Goal: Find specific page/section: Find specific page/section

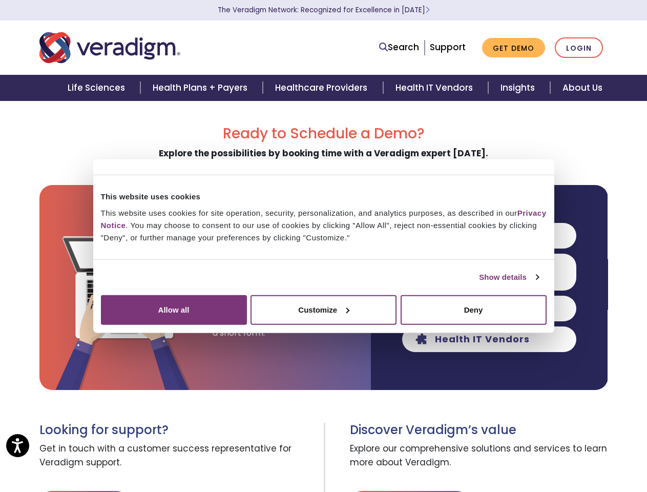
click at [479, 283] on link "Show details" at bounding box center [508, 277] width 59 height 12
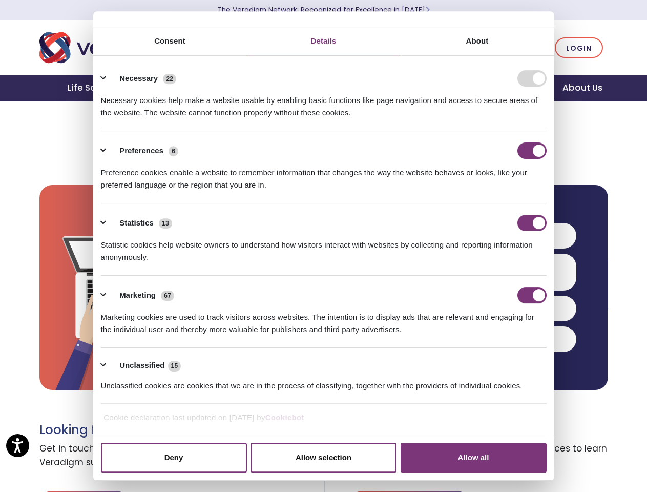
click at [566, 397] on div "Ready to Schedule a Demo? Explore the possibilities by booking time with a Vera…" at bounding box center [323, 375] width 647 height 501
click at [566, 430] on h3 "Discover Veradigm’s value" at bounding box center [479, 430] width 258 height 15
click at [566, 464] on span "Explore our comprehensive solutions and services to learn more about Veradigm." at bounding box center [479, 456] width 258 height 37
click at [402, 48] on link "Search" at bounding box center [399, 47] width 40 height 14
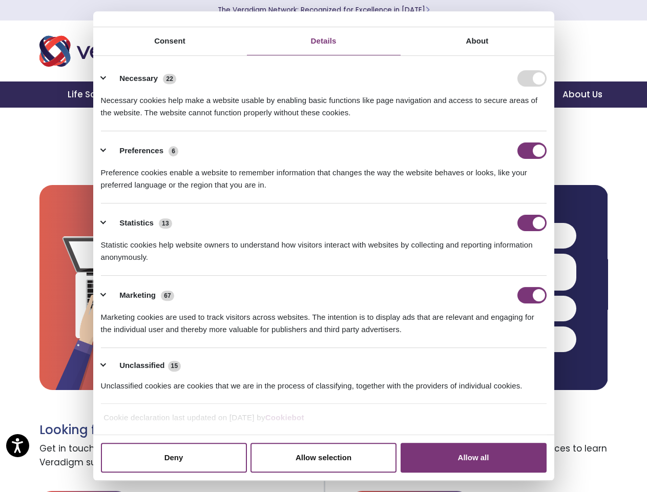
click at [401, 47] on li "Search" at bounding box center [354, 40] width 133 height 19
click at [489, 203] on li "Preferences 6 Preference cookies enable a website to remember information that …" at bounding box center [324, 167] width 446 height 72
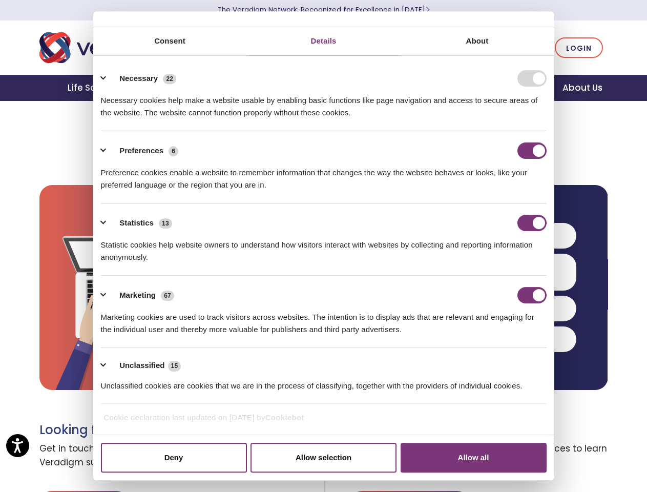
click at [489, 231] on div "Statistics 13" at bounding box center [324, 223] width 446 height 16
click at [489, 263] on div "Statistic cookies help website owners to understand how visitors interact with …" at bounding box center [324, 247] width 446 height 32
click at [489, 303] on div "Marketing 67" at bounding box center [324, 295] width 446 height 16
